Goal: Task Accomplishment & Management: Complete application form

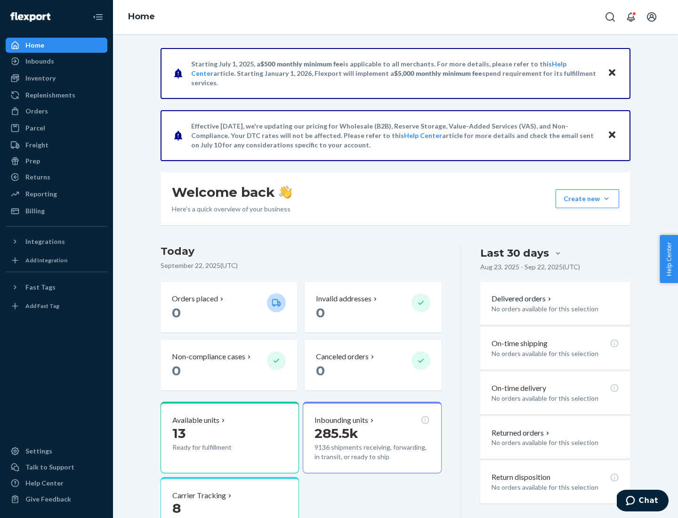
click at [606, 199] on button "Create new Create new inbound Create new order Create new product" at bounding box center [587, 198] width 64 height 19
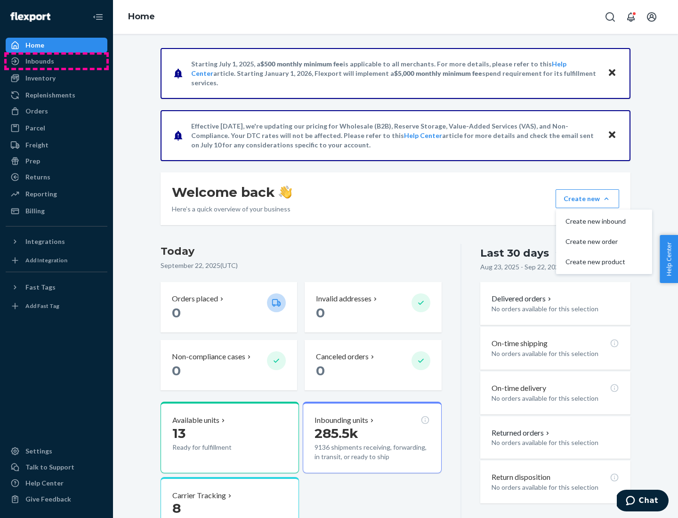
click at [56, 61] on div "Inbounds" at bounding box center [57, 61] width 100 height 13
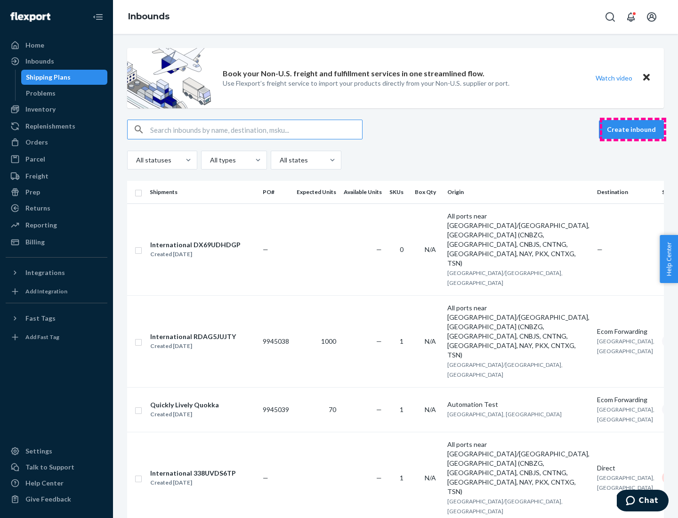
click at [632, 129] on button "Create inbound" at bounding box center [631, 129] width 65 height 19
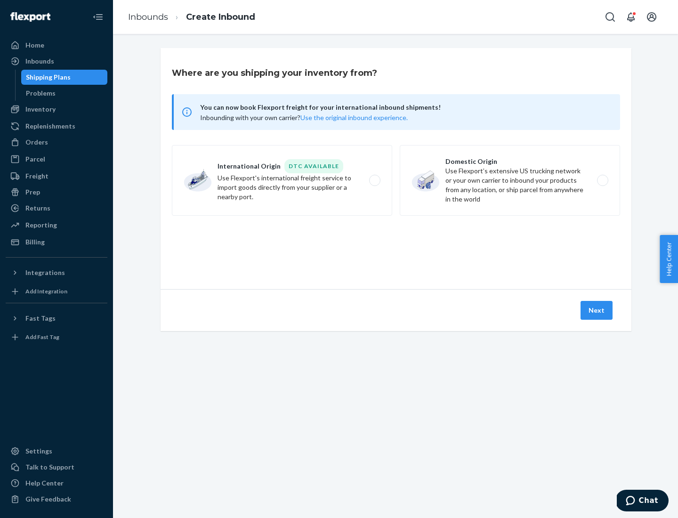
click at [510, 180] on label "Domestic Origin Use Flexport’s extensive US trucking network or your own carrie…" at bounding box center [509, 180] width 220 height 71
click at [602, 180] on input "Domestic Origin Use Flexport’s extensive US trucking network or your own carrie…" at bounding box center [605, 180] width 6 height 6
radio input "true"
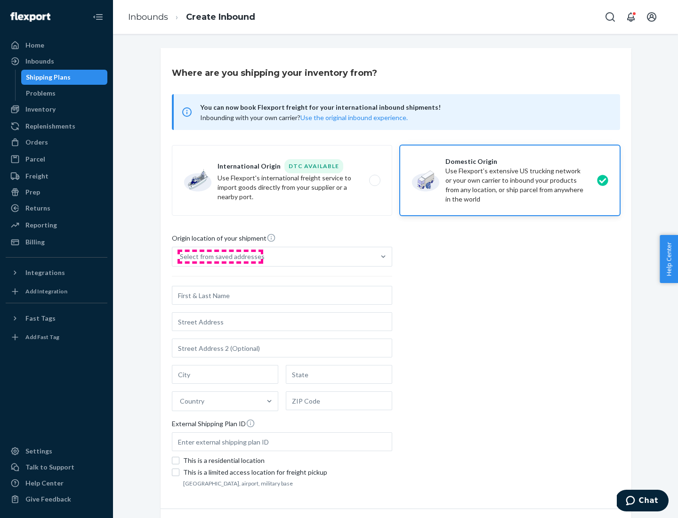
click at [220, 256] on div "Select from saved addresses" at bounding box center [222, 256] width 85 height 9
click at [181, 256] on input "Select from saved addresses" at bounding box center [180, 256] width 1 height 9
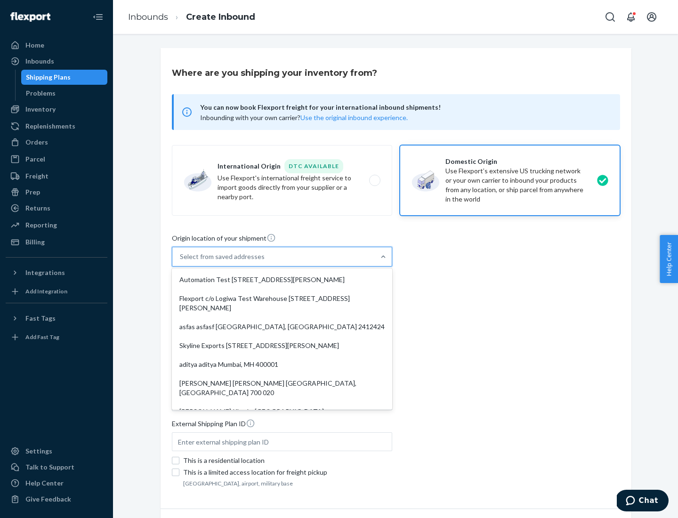
scroll to position [4, 0]
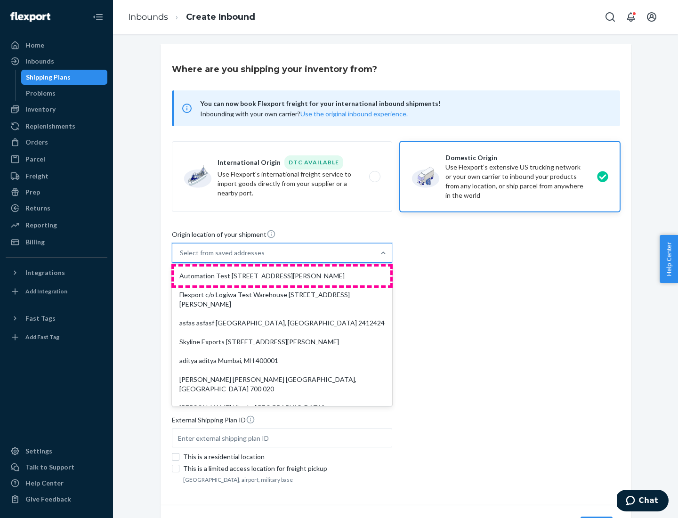
click at [282, 276] on div "Automation Test [STREET_ADDRESS][PERSON_NAME]" at bounding box center [282, 275] width 216 height 19
click at [181, 257] on input "option Automation Test [STREET_ADDRESS][PERSON_NAME]. 9 results available. Use …" at bounding box center [180, 252] width 1 height 9
type input "Automation Test"
type input "9th Floor"
type input "[GEOGRAPHIC_DATA]"
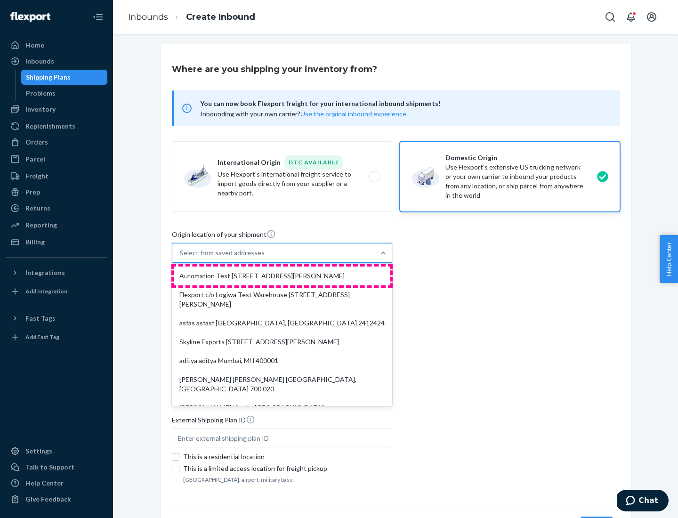
type input "CA"
type input "94104"
type input "[STREET_ADDRESS][PERSON_NAME]"
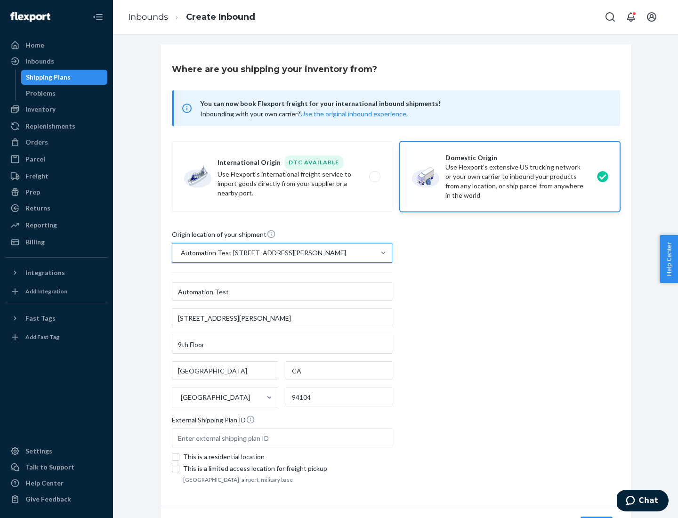
scroll to position [55, 0]
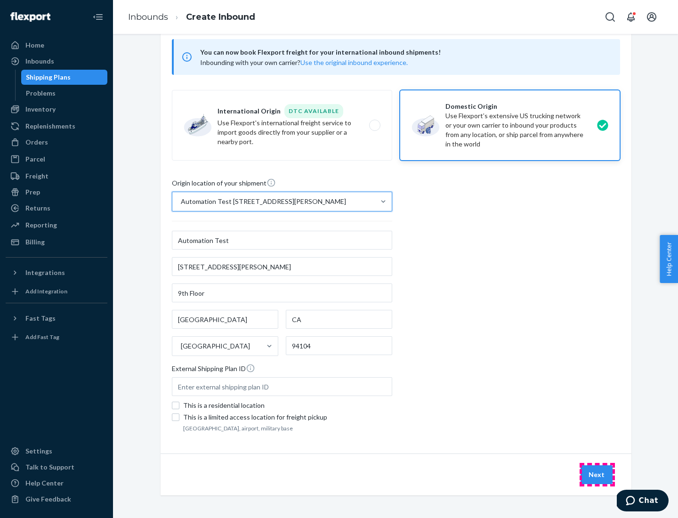
click at [597, 474] on button "Next" at bounding box center [596, 474] width 32 height 19
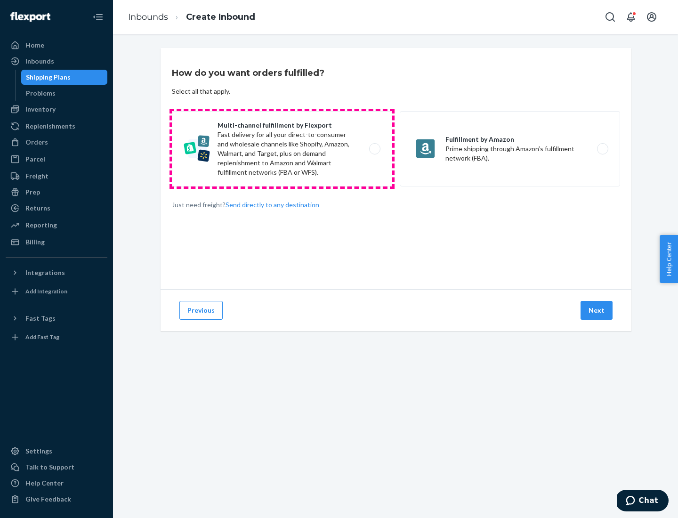
click at [282, 149] on label "Multi-channel fulfillment by Flexport Fast delivery for all your direct-to-cons…" at bounding box center [282, 148] width 220 height 75
click at [374, 149] on input "Multi-channel fulfillment by Flexport Fast delivery for all your direct-to-cons…" at bounding box center [377, 149] width 6 height 6
radio input "true"
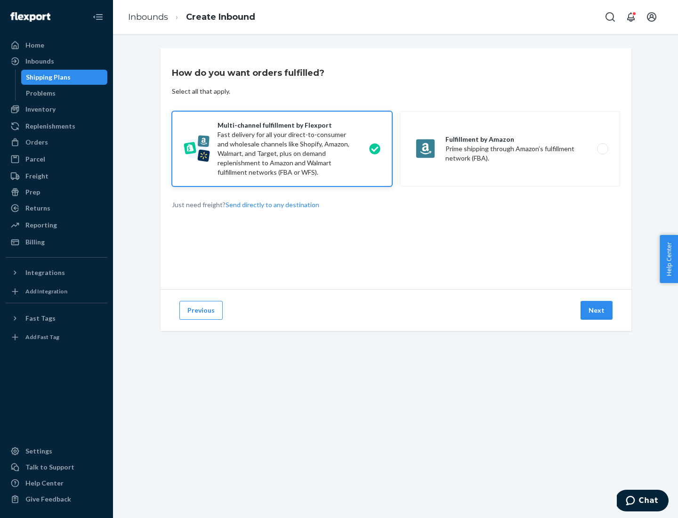
click at [597, 310] on button "Next" at bounding box center [596, 310] width 32 height 19
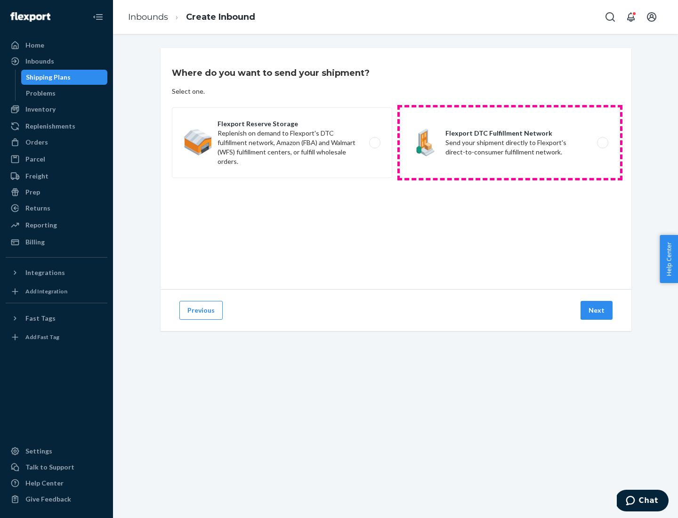
click at [510, 143] on label "Flexport DTC Fulfillment Network Send your shipment directly to Flexport's dire…" at bounding box center [509, 142] width 220 height 71
click at [602, 143] on input "Flexport DTC Fulfillment Network Send your shipment directly to Flexport's dire…" at bounding box center [605, 143] width 6 height 6
radio input "true"
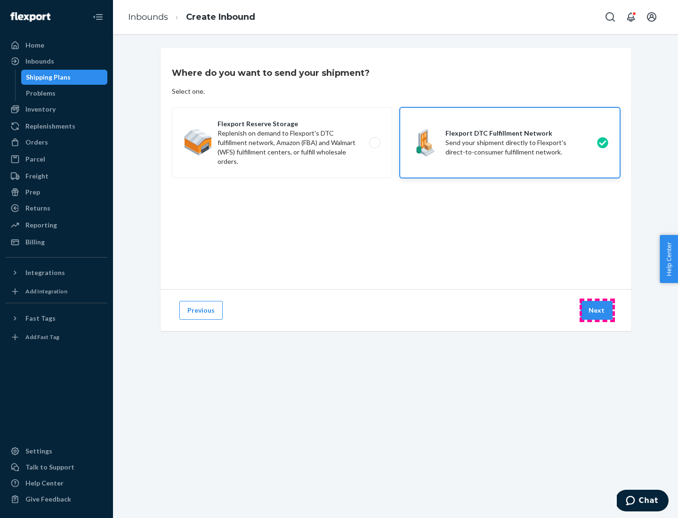
click at [597, 310] on button "Next" at bounding box center [596, 310] width 32 height 19
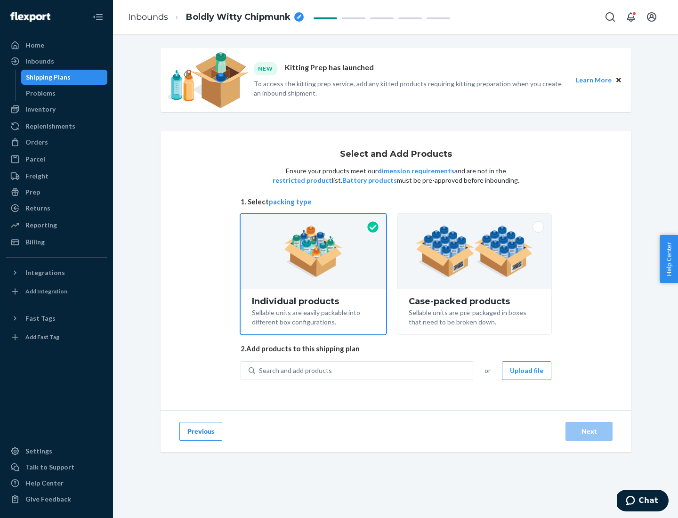
click at [474, 251] on img at bounding box center [473, 251] width 117 height 52
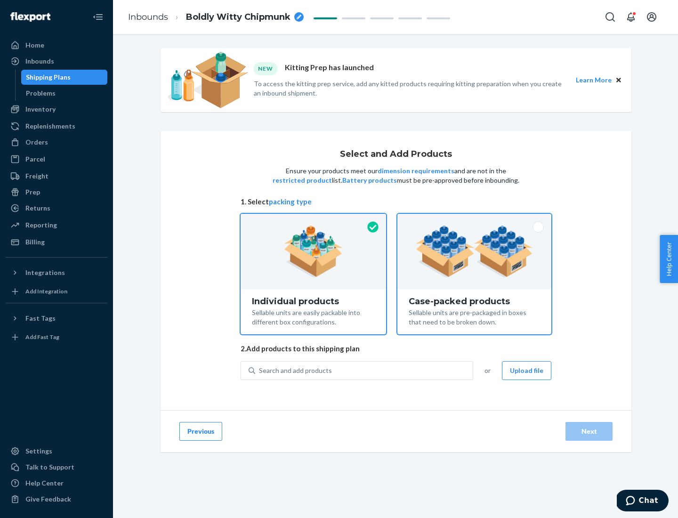
click at [474, 220] on input "Case-packed products Sellable units are pre-packaged in boxes that need to be b…" at bounding box center [474, 217] width 6 height 6
radio input "true"
radio input "false"
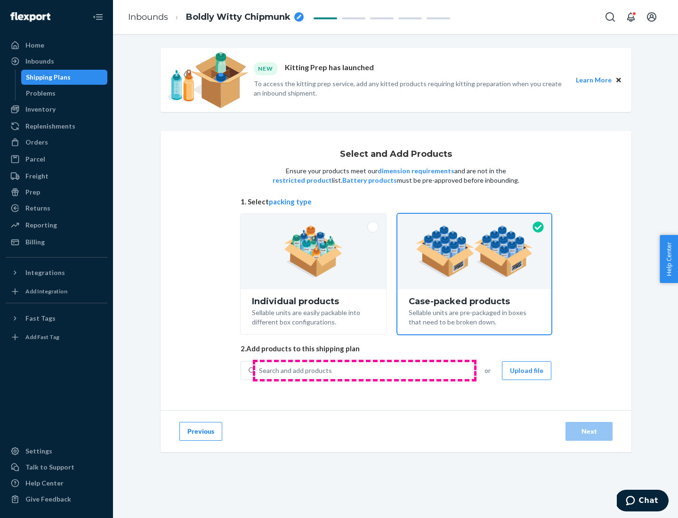
click at [364, 370] on div "Search and add products" at bounding box center [363, 370] width 217 height 17
click at [260, 370] on input "Search and add products" at bounding box center [259, 370] width 1 height 9
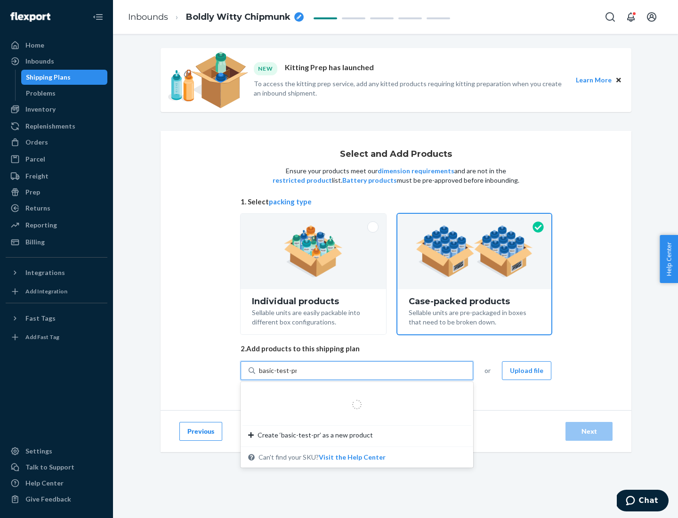
type input "basic-test-product-1"
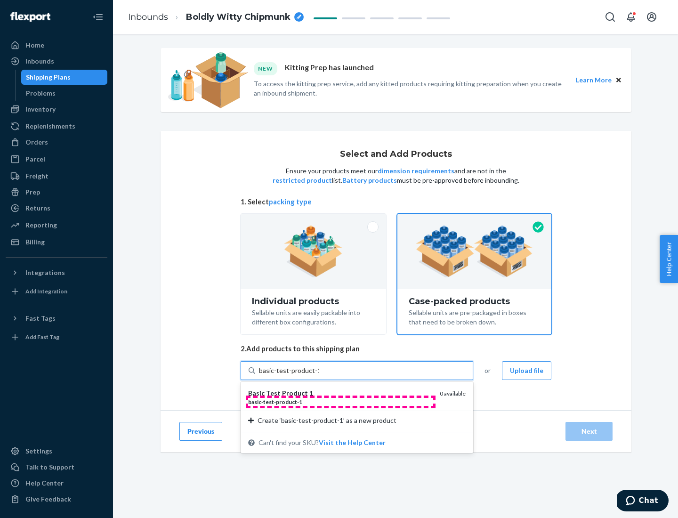
click at [340, 401] on div "basic - test - product - 1" at bounding box center [340, 402] width 184 height 8
click at [319, 375] on input "basic-test-product-1" at bounding box center [289, 370] width 60 height 9
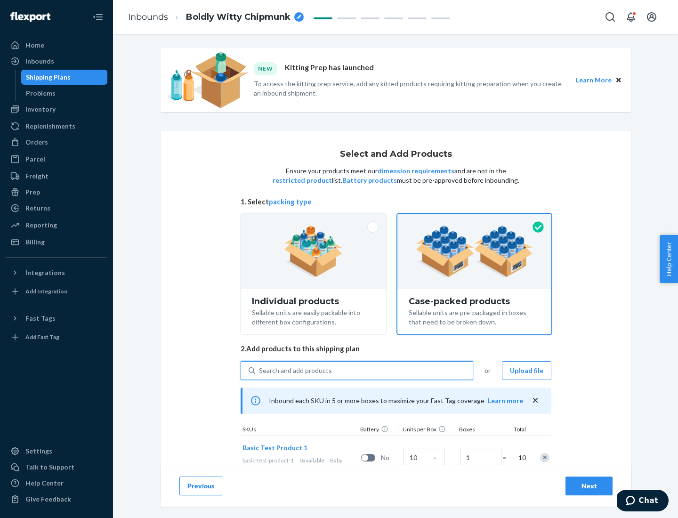
scroll to position [34, 0]
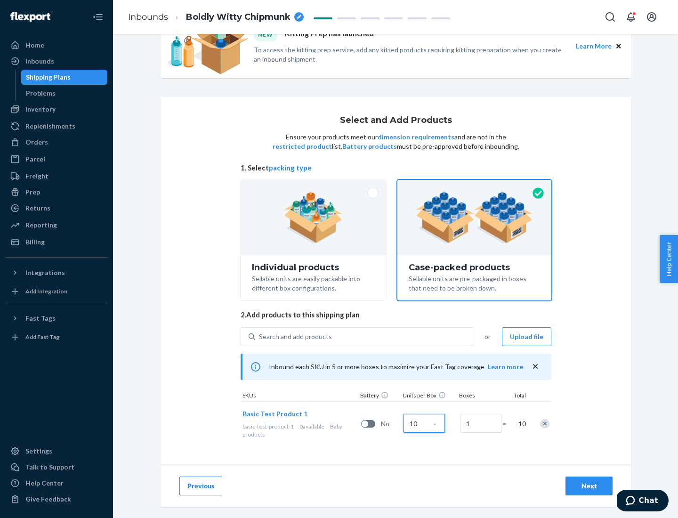
type input "10"
type input "7"
click at [589, 486] on div "Next" at bounding box center [588, 485] width 31 height 9
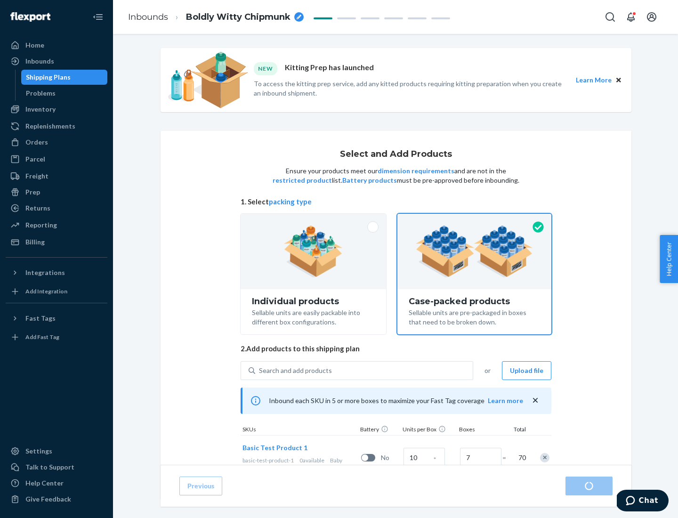
radio input "true"
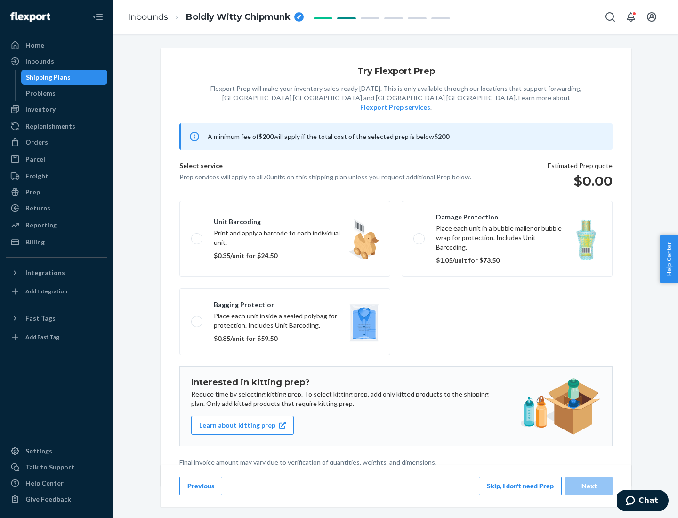
scroll to position [2, 0]
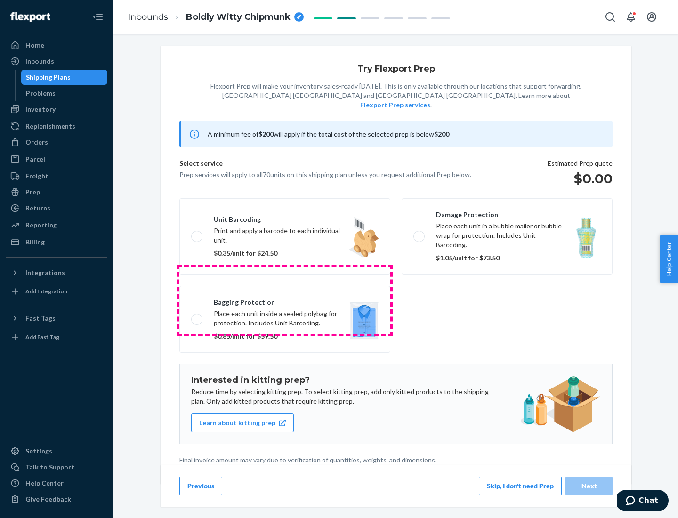
click at [285, 300] on label "Bagging protection Place each unit inside a sealed polybag for protection. Incl…" at bounding box center [284, 319] width 211 height 67
click at [197, 316] on input "Bagging protection Place each unit inside a sealed polybag for protection. Incl…" at bounding box center [194, 319] width 6 height 6
checkbox input "true"
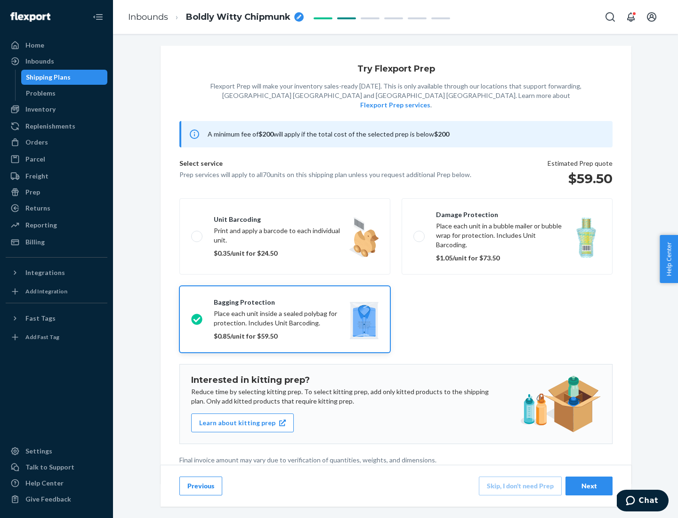
click at [589, 485] on div "Next" at bounding box center [588, 485] width 31 height 9
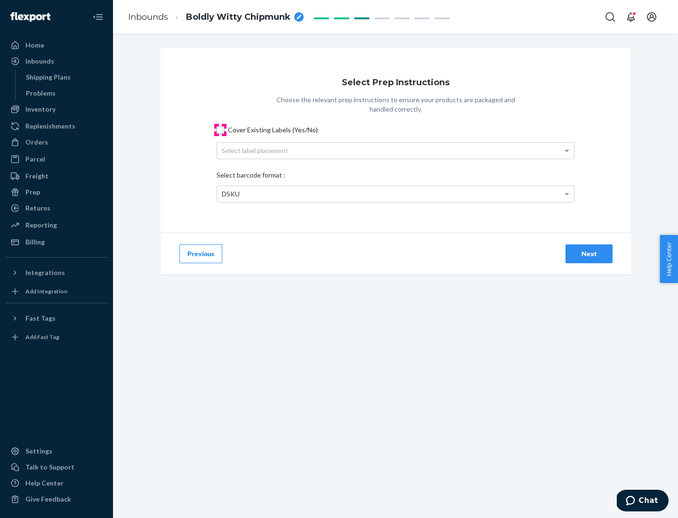
click at [220, 129] on input "Cover Existing Labels (Yes/No)" at bounding box center [220, 130] width 8 height 8
checkbox input "true"
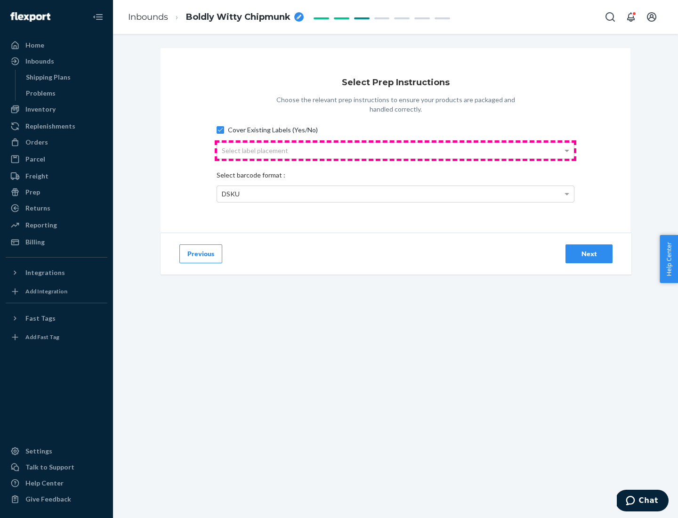
click at [395, 150] on div "Select label placement" at bounding box center [395, 151] width 357 height 16
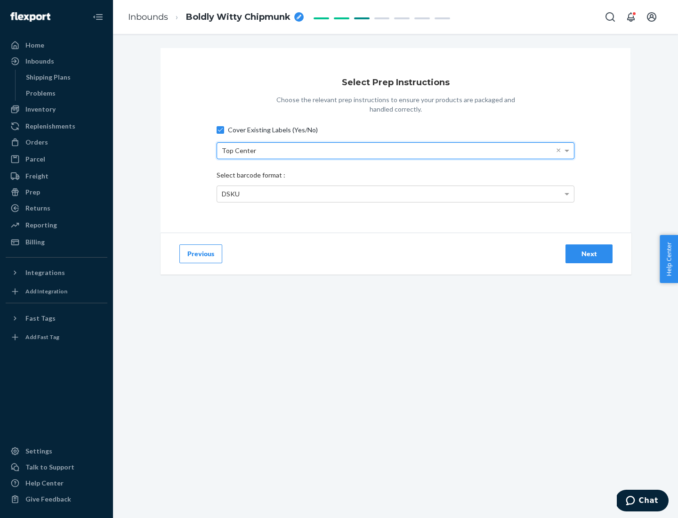
click at [395, 193] on div "DSKU" at bounding box center [395, 194] width 357 height 16
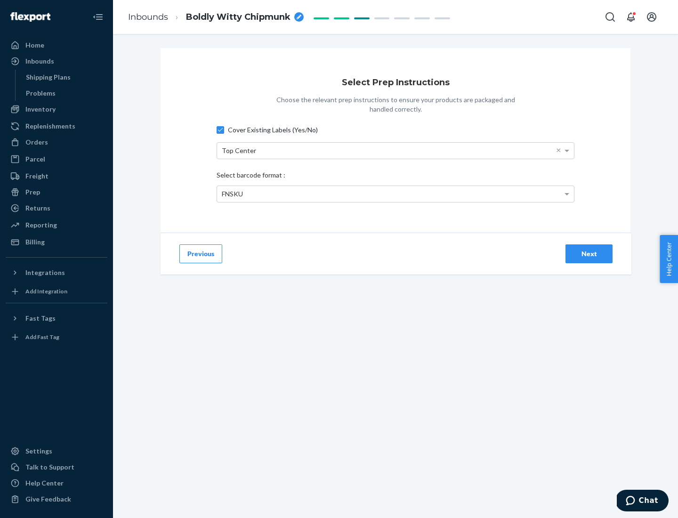
click at [589, 253] on div "Next" at bounding box center [588, 253] width 31 height 9
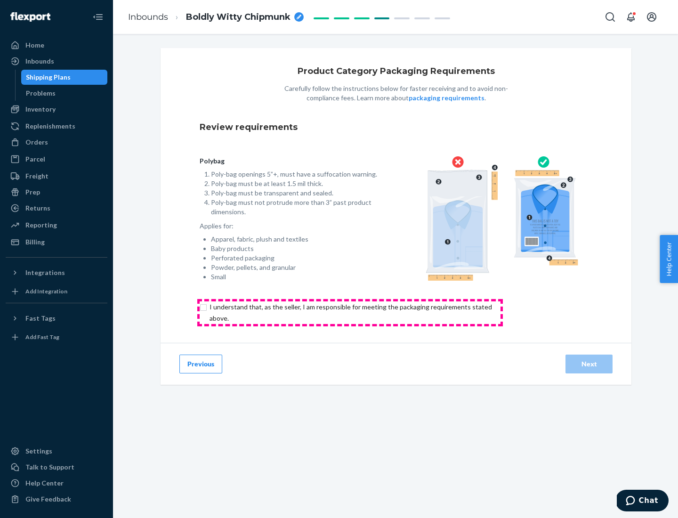
click at [350, 312] on input "checkbox" at bounding box center [356, 312] width 313 height 23
checkbox input "true"
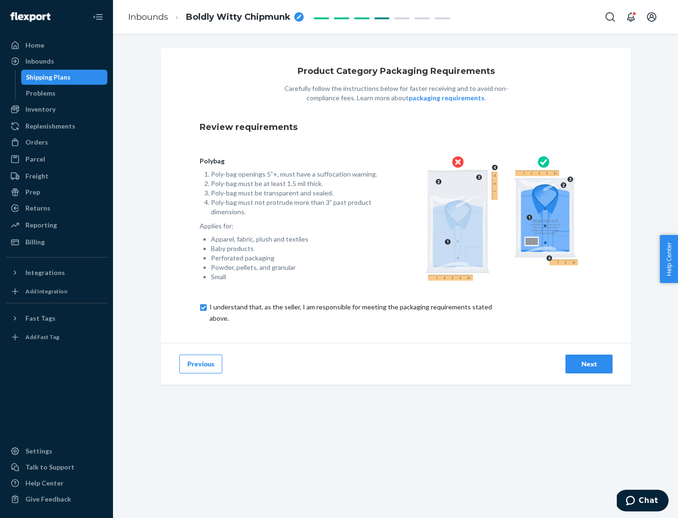
click at [589, 363] on div "Next" at bounding box center [588, 363] width 31 height 9
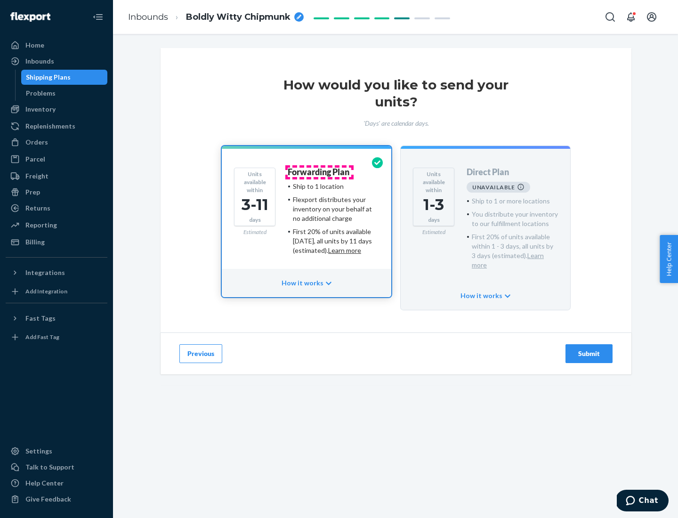
click at [319, 172] on h4 "Forwarding Plan" at bounding box center [318, 172] width 62 height 9
click at [589, 349] on div "Submit" at bounding box center [588, 353] width 31 height 9
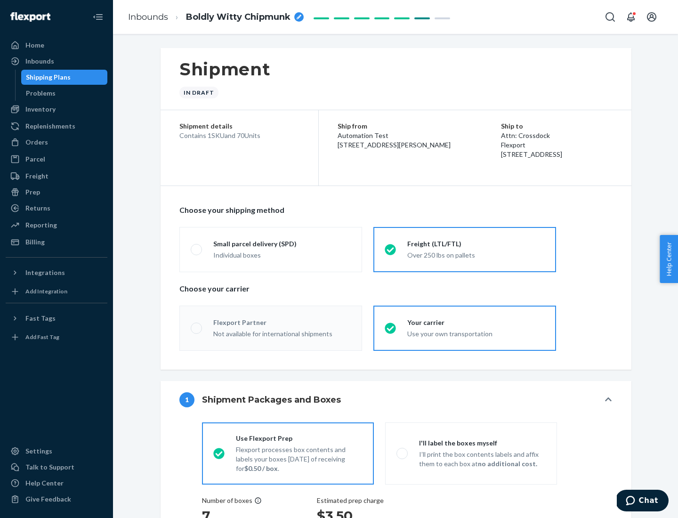
radio input "true"
radio input "false"
radio input "true"
radio input "false"
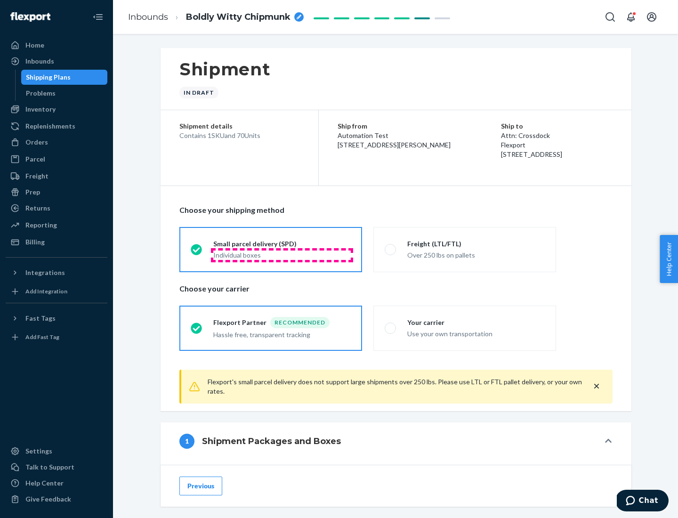
click at [282, 255] on div "Individual boxes" at bounding box center [281, 254] width 137 height 9
click at [197, 252] on input "Small parcel delivery (SPD) Individual boxes" at bounding box center [194, 249] width 6 height 6
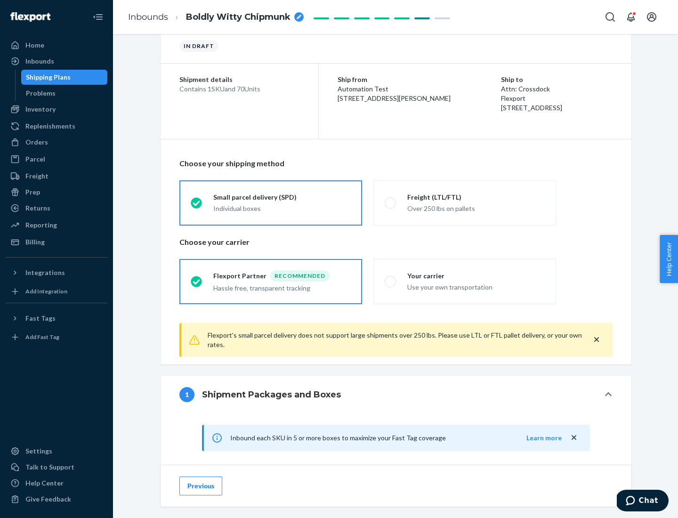
click at [282, 275] on div "Recommended" at bounding box center [299, 275] width 59 height 11
click at [197, 278] on input "Flexport Partner Recommended Hassle free, transparent tracking" at bounding box center [194, 281] width 6 height 6
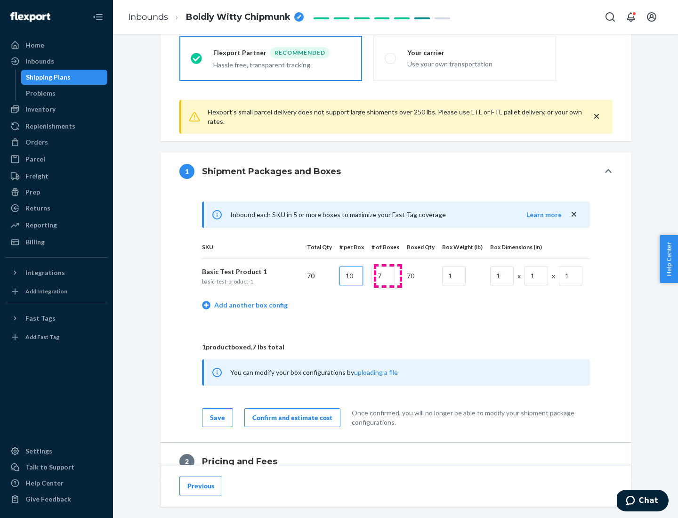
type input "10"
type input "7"
type input "1"
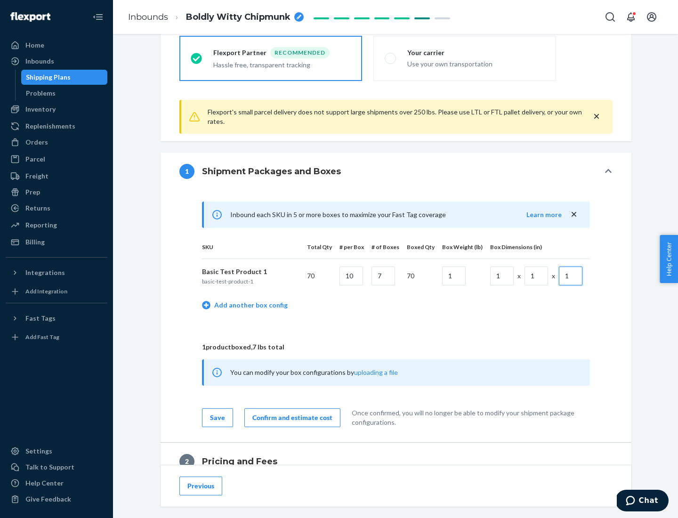
scroll to position [411, 0]
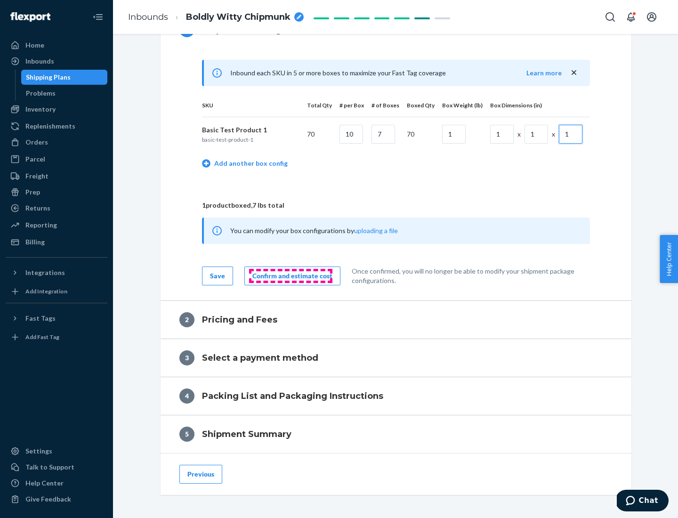
type input "1"
click at [290, 275] on div "Confirm and estimate cost" at bounding box center [292, 275] width 80 height 9
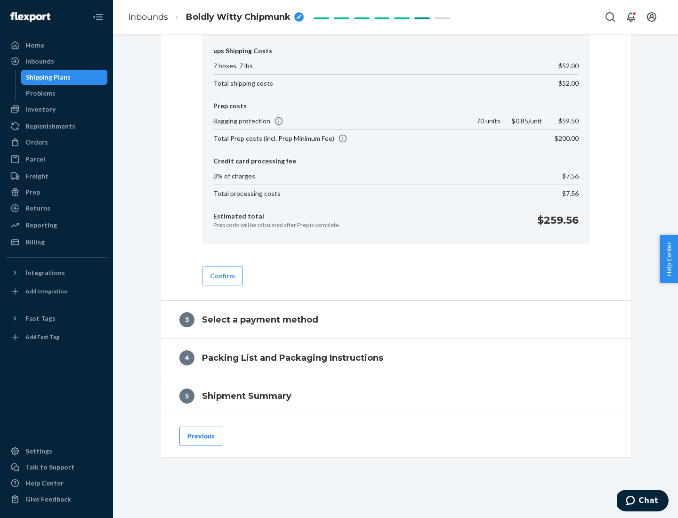
click at [222, 275] on button "Confirm" at bounding box center [222, 275] width 41 height 19
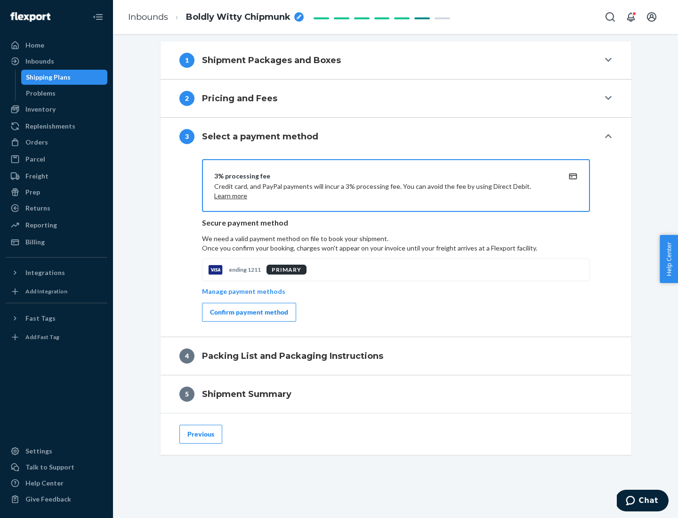
scroll to position [381, 0]
click at [248, 312] on div "Confirm payment method" at bounding box center [249, 311] width 78 height 9
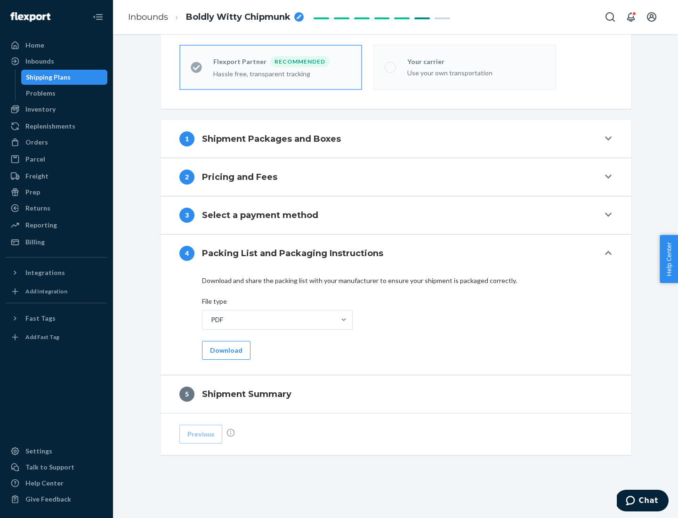
scroll to position [261, 0]
click at [225, 350] on button "Download" at bounding box center [226, 350] width 48 height 19
